Goal: Task Accomplishment & Management: Use online tool/utility

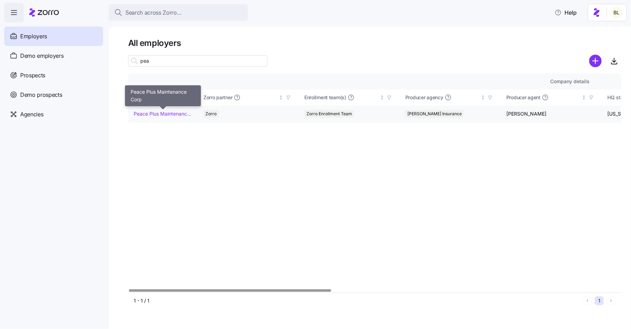
type input "pea"
click at [166, 113] on link "Peace Plus Maintenance Corp" at bounding box center [163, 113] width 58 height 7
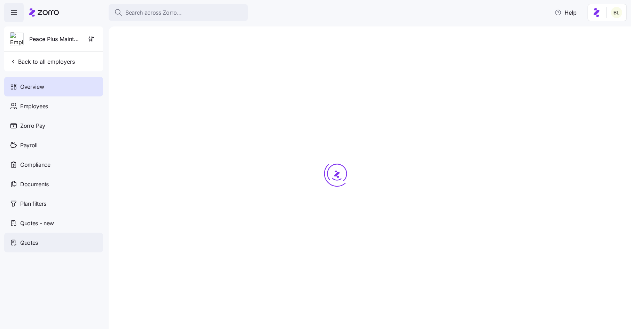
click at [45, 240] on div "Quotes" at bounding box center [53, 243] width 99 height 20
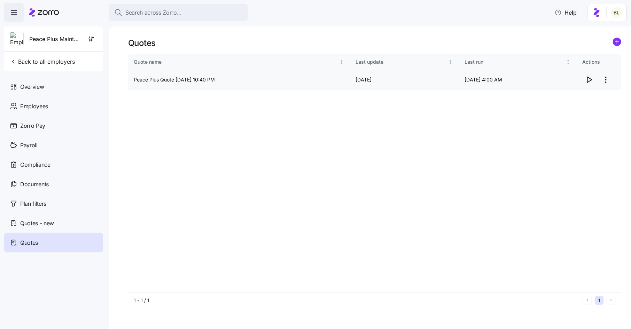
click at [589, 77] on icon "button" at bounding box center [590, 80] width 5 height 6
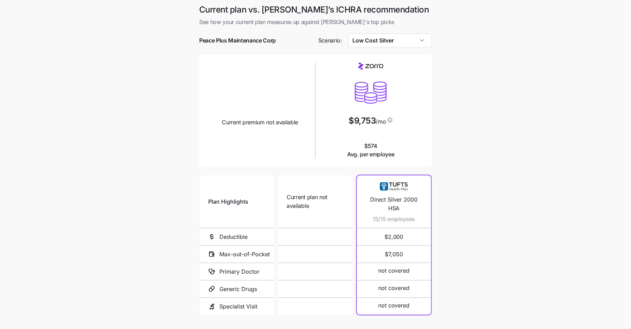
scroll to position [51, 0]
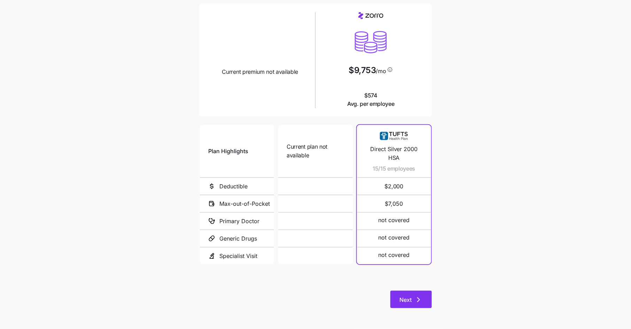
click at [409, 299] on span "Next" at bounding box center [406, 300] width 12 height 8
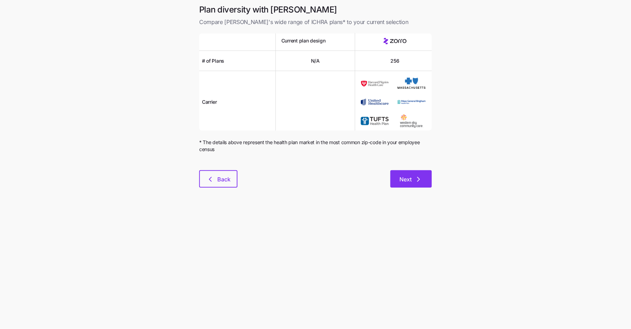
click at [419, 180] on icon "button" at bounding box center [419, 179] width 2 height 4
